Goal: Transaction & Acquisition: Purchase product/service

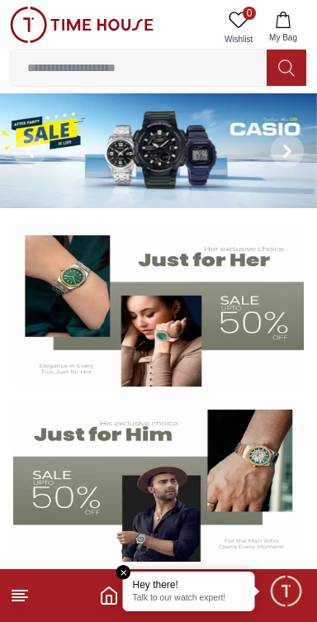
click at [157, 68] on input at bounding box center [139, 67] width 256 height 33
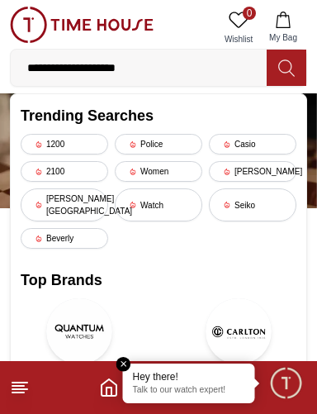
type input "**********"
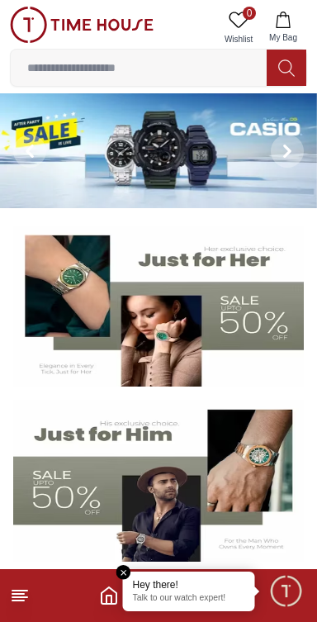
click at [174, 69] on input at bounding box center [139, 67] width 256 height 33
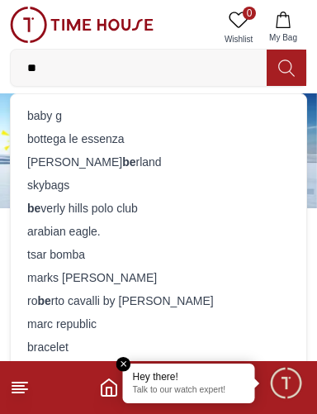
type input "*"
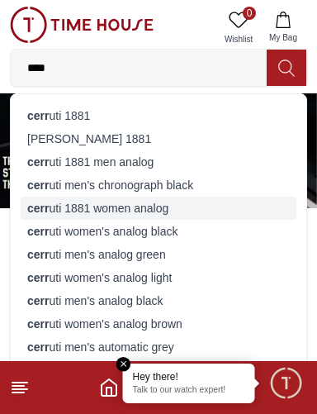
type input "****"
click at [190, 203] on div "cerr uti 1881 women analog" at bounding box center [159, 208] width 276 height 23
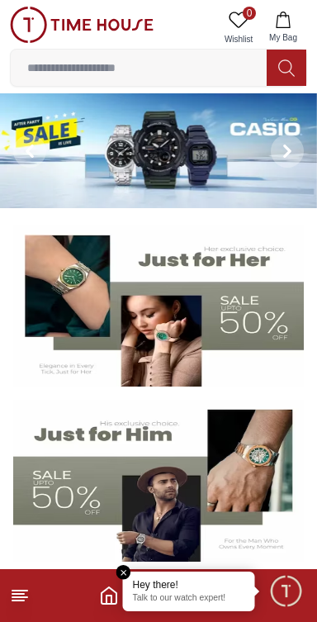
click at [175, 68] on input at bounding box center [139, 67] width 256 height 33
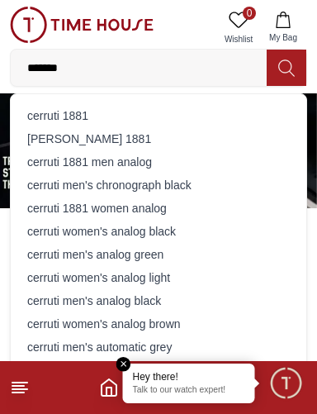
type input "*******"
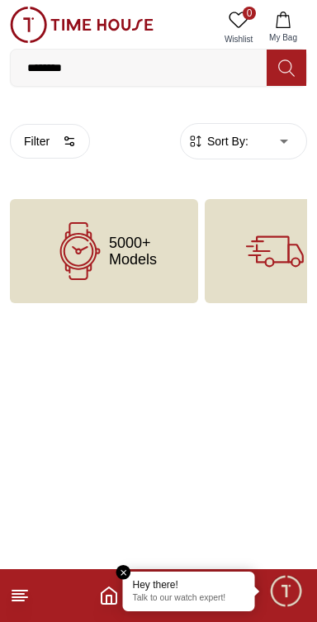
click at [113, 62] on input "*******" at bounding box center [139, 67] width 256 height 33
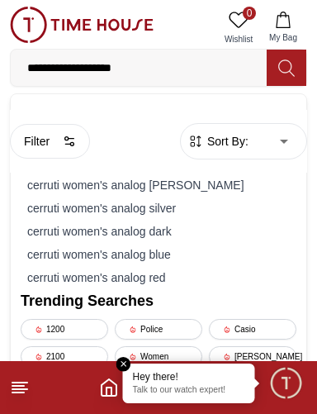
type input "**********"
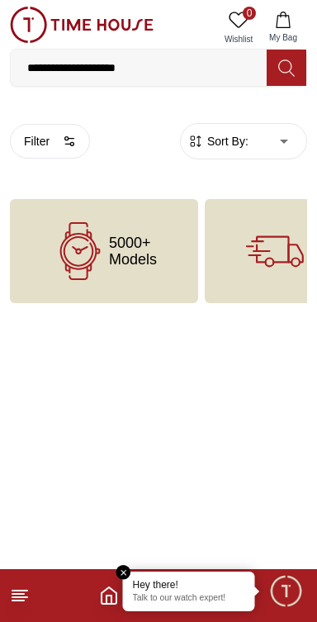
click at [202, 71] on input "**********" at bounding box center [139, 67] width 256 height 33
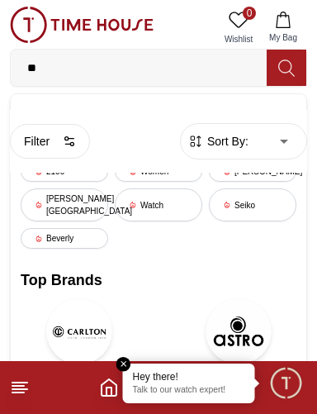
type input "*"
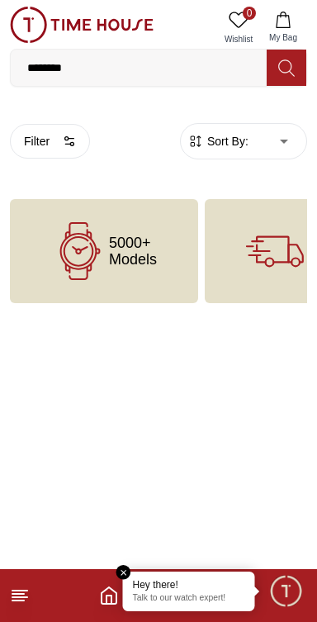
click at [148, 250] on span "5000+ Models" at bounding box center [133, 251] width 48 height 33
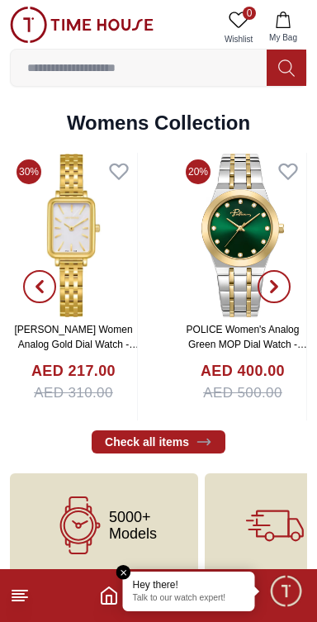
scroll to position [3790, 0]
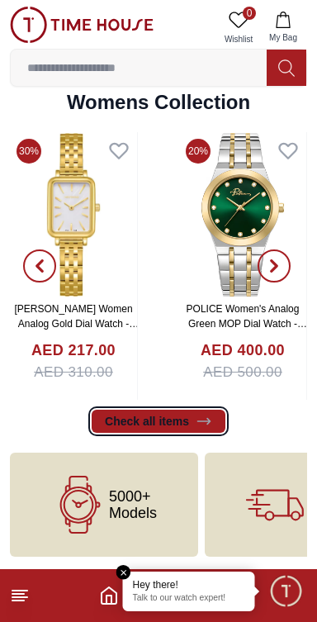
click at [212, 415] on link "Check all items" at bounding box center [159, 421] width 134 height 23
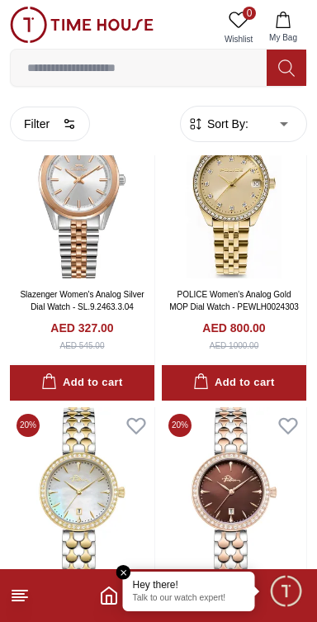
scroll to position [50, 0]
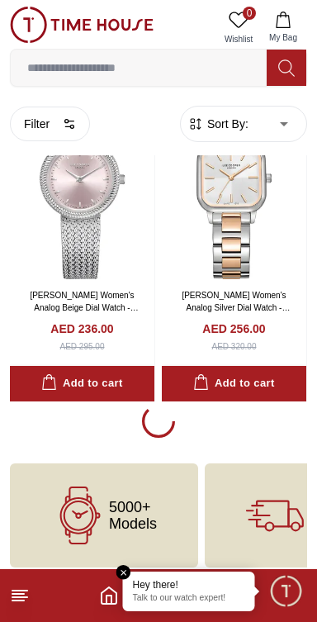
scroll to position [6084, 0]
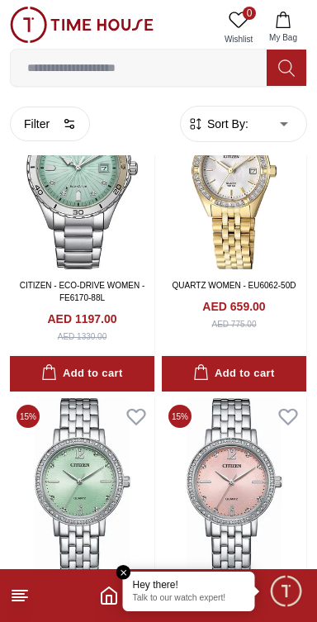
scroll to position [9114, 0]
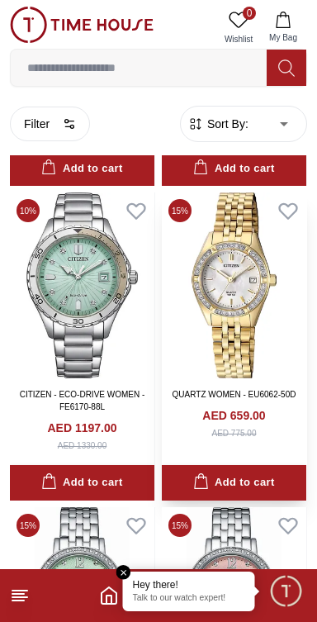
click at [272, 248] on img at bounding box center [234, 285] width 145 height 186
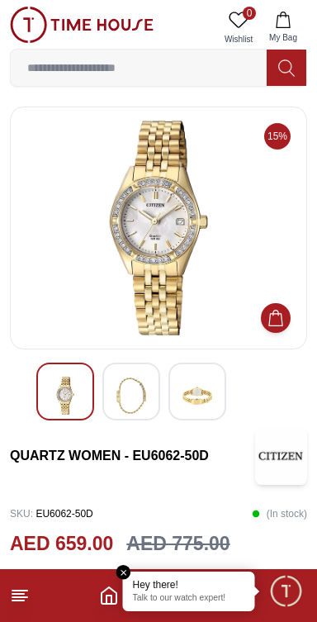
click at [126, 385] on img at bounding box center [131, 396] width 30 height 38
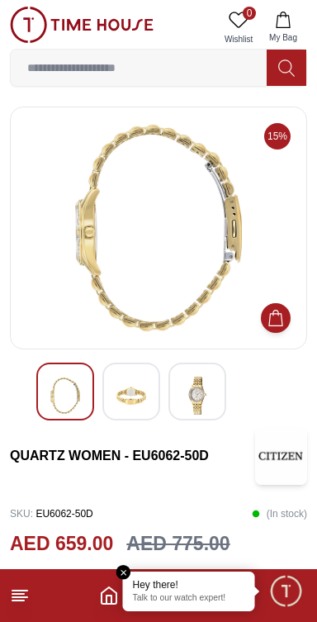
click at [141, 389] on img at bounding box center [131, 396] width 30 height 38
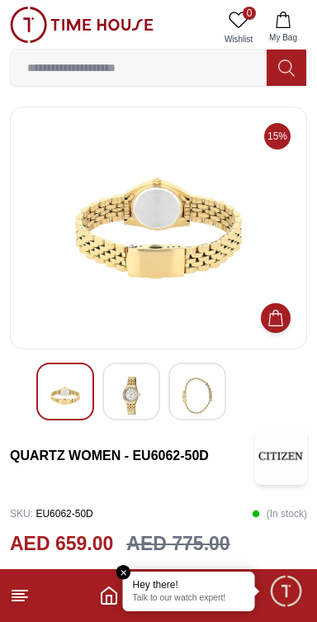
click at [203, 390] on img at bounding box center [198, 396] width 30 height 38
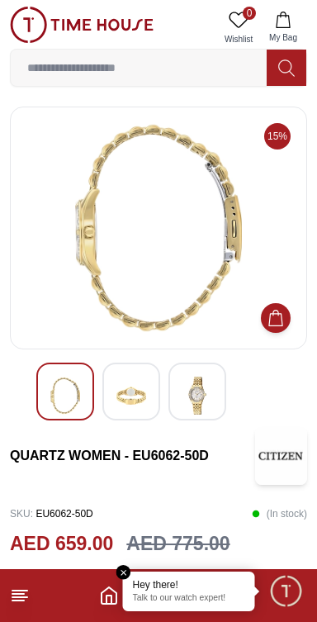
click at [138, 392] on img at bounding box center [131, 396] width 30 height 38
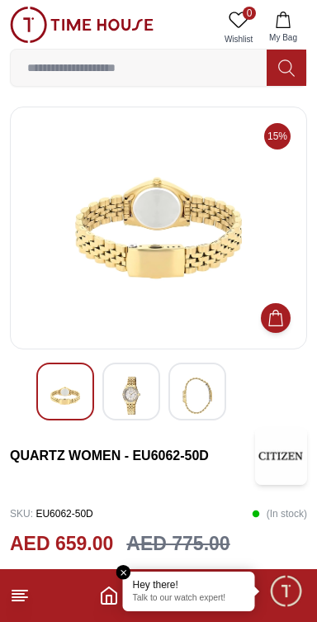
click at [194, 397] on img at bounding box center [198, 396] width 30 height 38
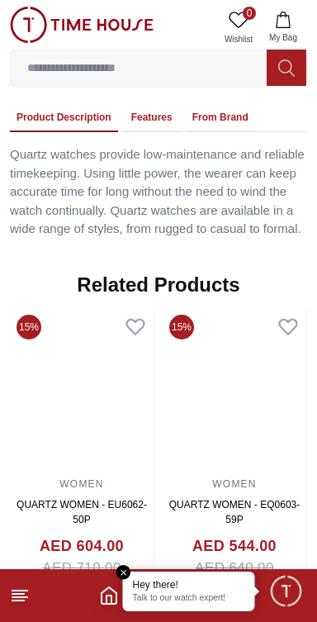
scroll to position [1123, 0]
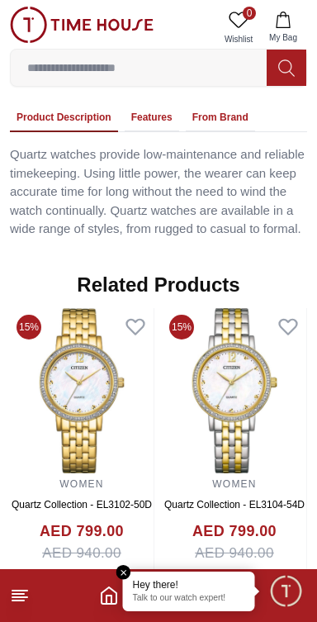
click at [151, 73] on input at bounding box center [139, 67] width 256 height 33
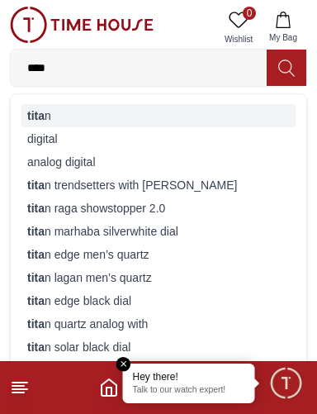
type input "****"
click at [170, 118] on div "tita n" at bounding box center [159, 115] width 276 height 23
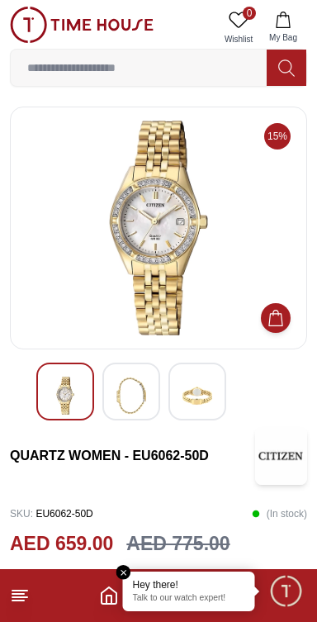
click at [197, 380] on img at bounding box center [198, 396] width 30 height 38
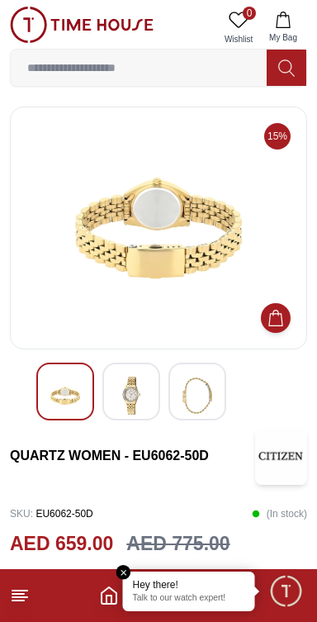
click at [140, 403] on img at bounding box center [131, 396] width 30 height 38
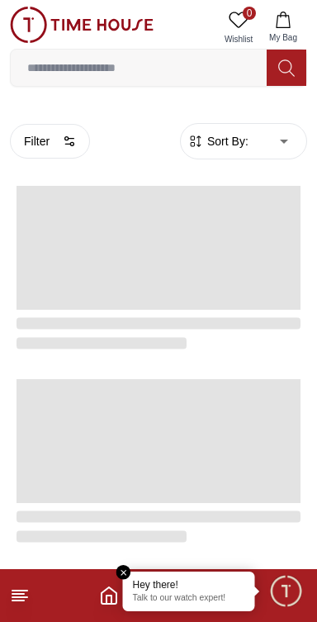
scroll to position [2838, 0]
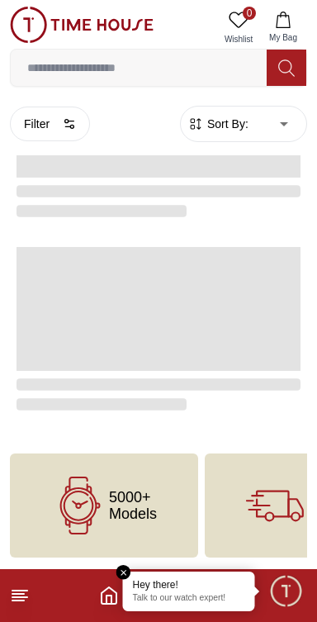
click at [210, 72] on input at bounding box center [139, 67] width 256 height 33
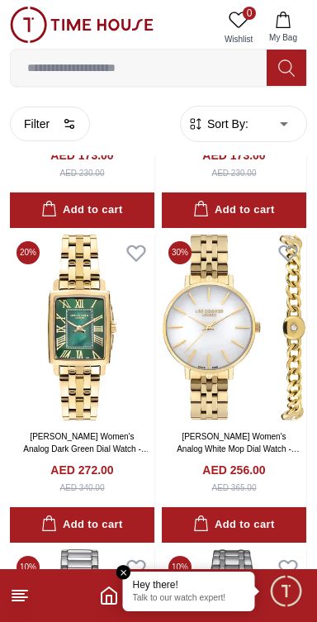
scroll to position [7524, 0]
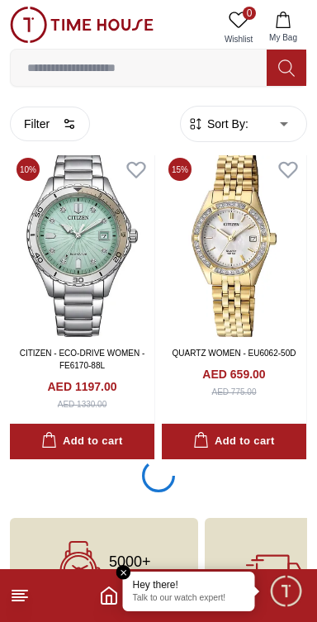
scroll to position [9217, 0]
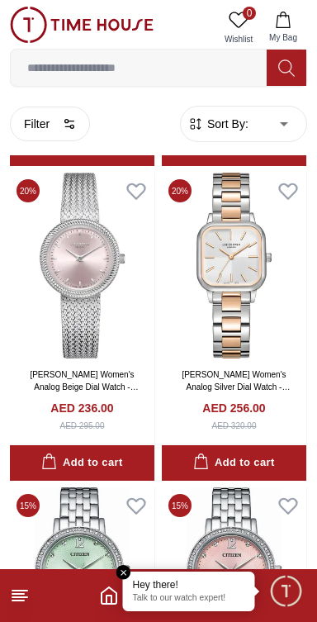
scroll to position [1645, 0]
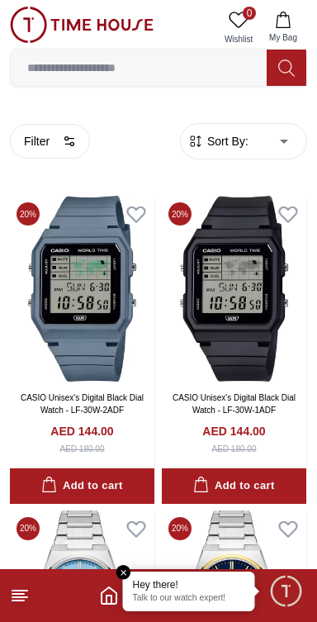
click at [28, 593] on icon at bounding box center [20, 596] width 20 height 20
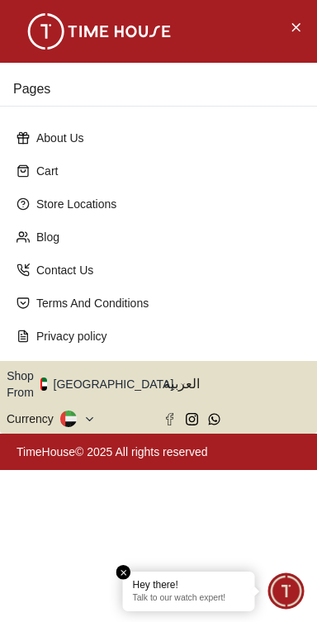
click at [180, 378] on icon "button" at bounding box center [183, 384] width 6 height 12
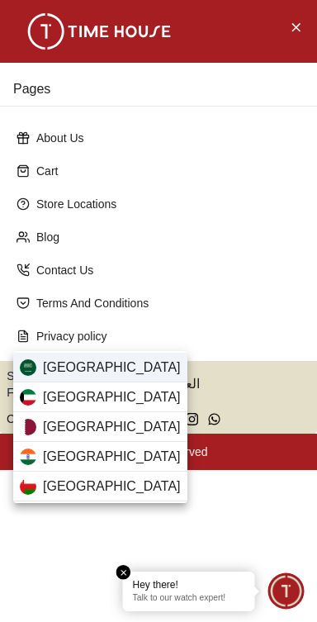
click at [123, 372] on div "[GEOGRAPHIC_DATA]" at bounding box center [100, 368] width 174 height 30
